Goal: Find specific page/section: Find specific page/section

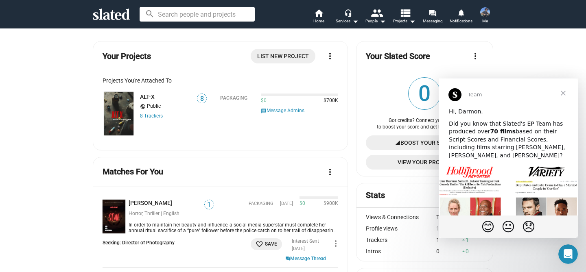
click at [565, 94] on span "Close" at bounding box center [563, 93] width 29 height 29
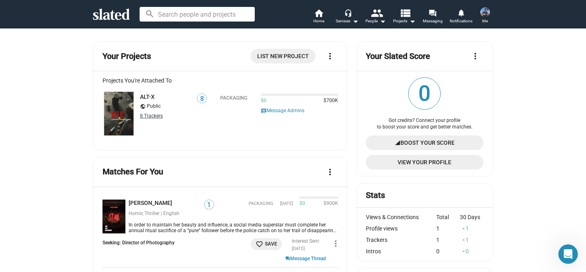
click at [150, 116] on link "8 Tracker s" at bounding box center [151, 116] width 23 height 6
click at [148, 97] on link "ALT-X" at bounding box center [147, 97] width 15 height 7
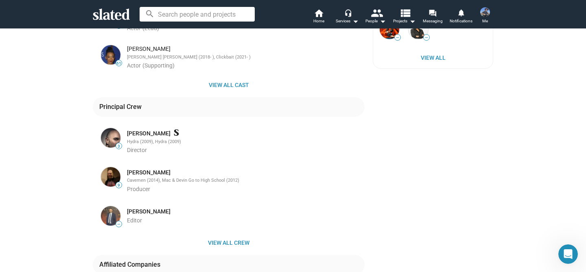
scroll to position [411, 0]
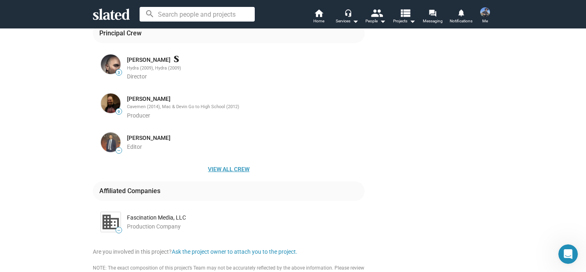
click at [232, 163] on span "View all crew" at bounding box center [228, 169] width 259 height 15
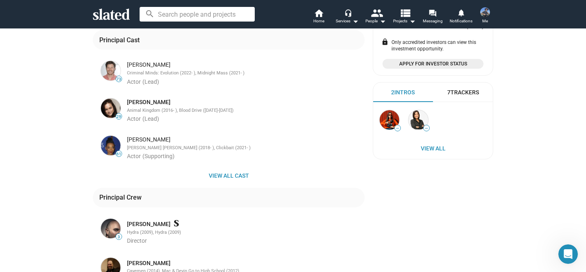
scroll to position [0, 0]
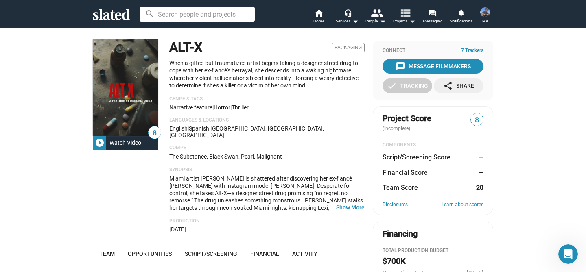
click at [413, 18] on mat-icon "arrow_drop_down" at bounding box center [412, 21] width 10 height 10
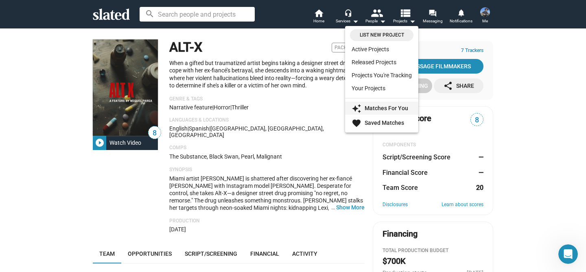
click at [381, 110] on strong "Matches For You" at bounding box center [387, 108] width 44 height 7
